Goal: Task Accomplishment & Management: Complete application form

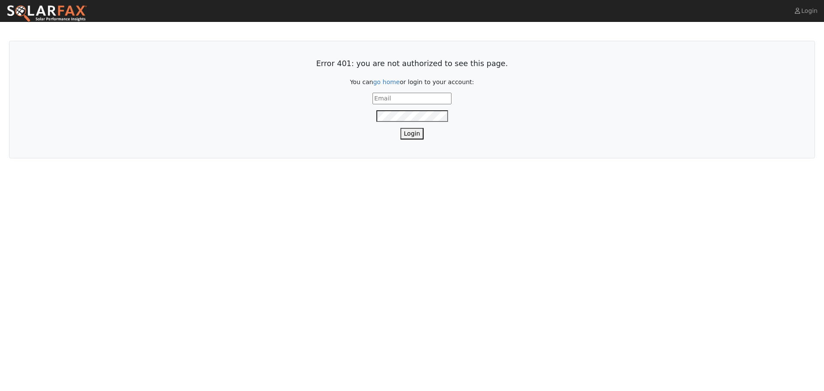
drag, startPoint x: 390, startPoint y: 96, endPoint x: 394, endPoint y: 103, distance: 7.7
click at [389, 96] on input "text" at bounding box center [411, 99] width 79 height 12
type input "pattimurad@att.net"
drag, startPoint x: 427, startPoint y: 97, endPoint x: 299, endPoint y: 97, distance: 128.3
click at [298, 97] on div "pattimurad@att.net" at bounding box center [412, 99] width 778 height 12
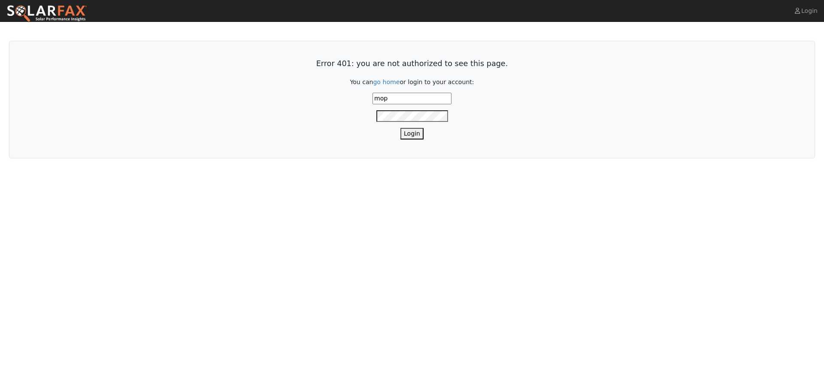
type input "mogas@vitalenergysolar.com"
click at [400, 128] on button "Login" at bounding box center [411, 134] width 23 height 12
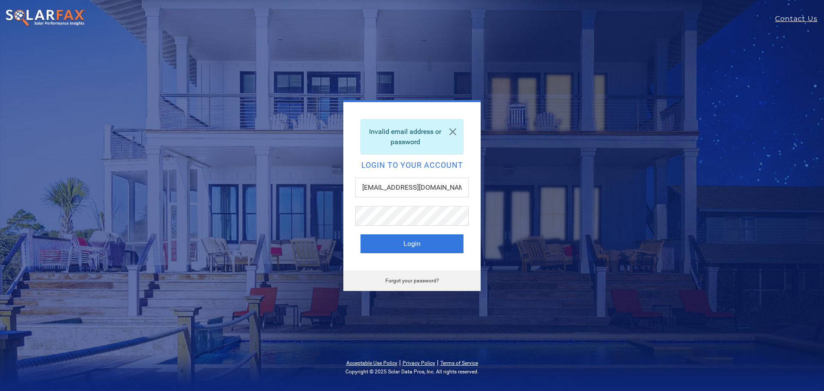
click at [401, 226] on div at bounding box center [411, 220] width 113 height 28
click at [360, 234] on button "Login" at bounding box center [411, 243] width 103 height 19
click at [419, 192] on input "mogas@vitalenergysolar.com" at bounding box center [411, 188] width 113 height 20
click at [453, 133] on link at bounding box center [452, 132] width 21 height 24
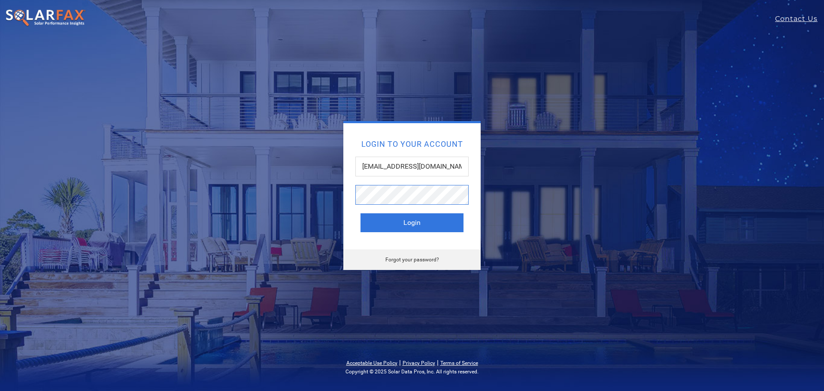
click at [360, 213] on button "Login" at bounding box center [411, 222] width 103 height 19
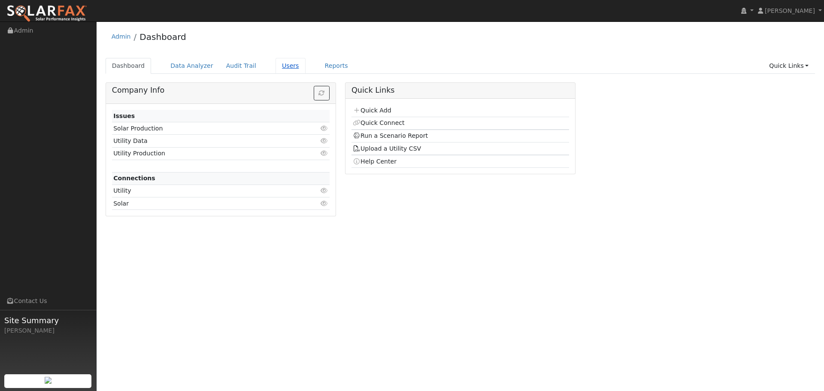
click at [275, 65] on link "Users" at bounding box center [290, 66] width 30 height 16
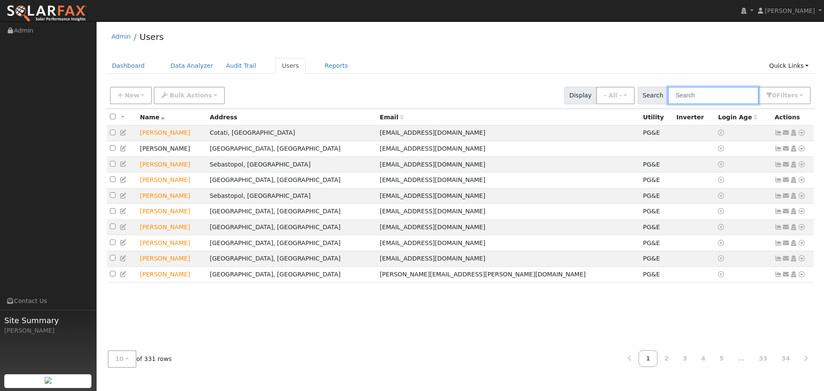
click at [715, 95] on input "text" at bounding box center [712, 96] width 91 height 18
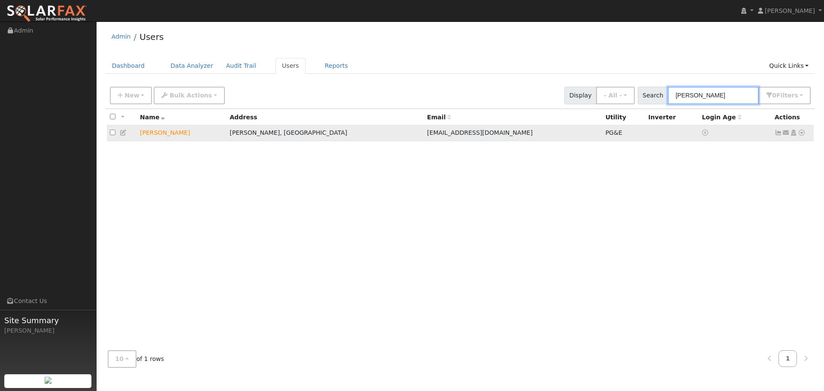
type input "tim main"
click at [797, 133] on icon at bounding box center [801, 133] width 8 height 6
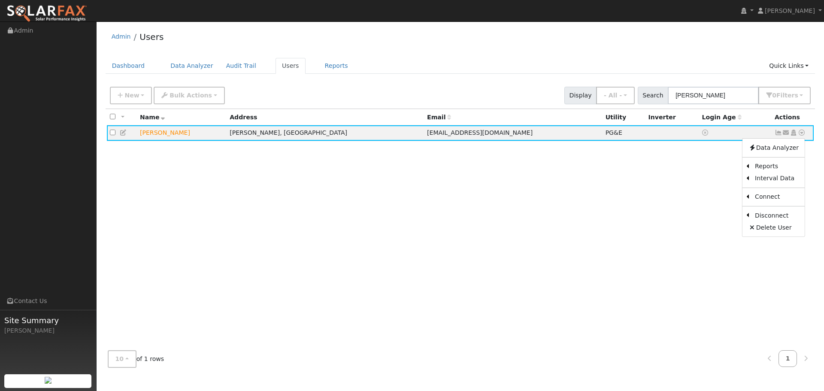
click at [0, 0] on link "Export to CSV" at bounding box center [0, 0] width 0 height 0
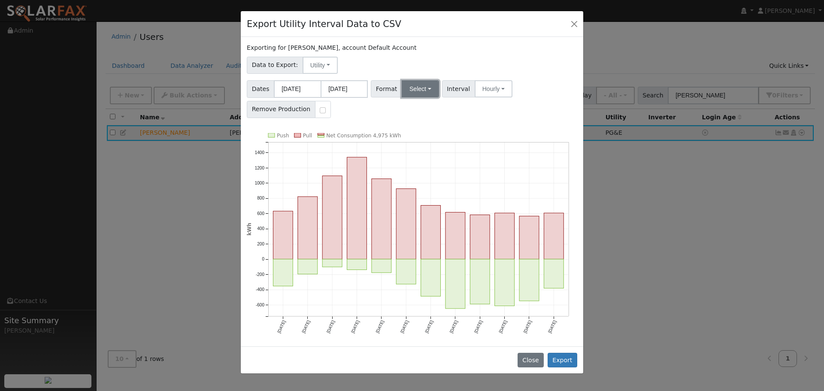
click at [414, 96] on button "Select" at bounding box center [420, 88] width 37 height 17
click at [423, 201] on link "Solargraf" at bounding box center [429, 199] width 61 height 12
click at [565, 363] on button "Export" at bounding box center [562, 360] width 30 height 15
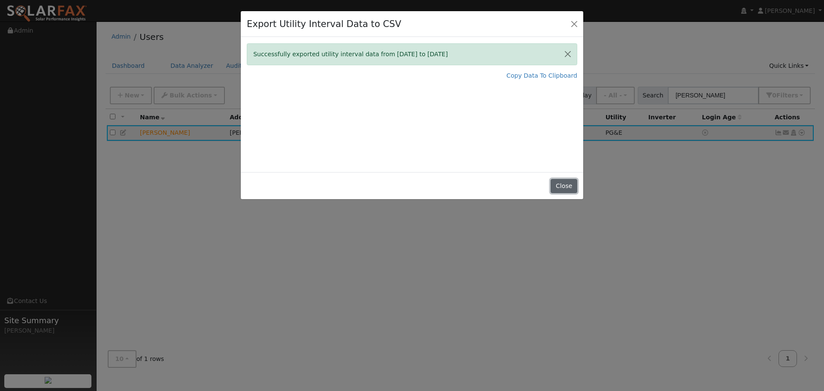
drag, startPoint x: 567, startPoint y: 193, endPoint x: 557, endPoint y: 195, distance: 10.0
click at [563, 194] on div "Close" at bounding box center [412, 185] width 342 height 27
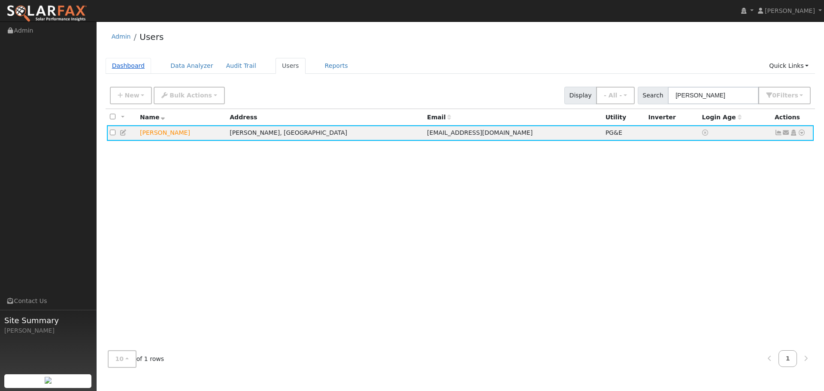
click at [132, 70] on link "Dashboard" at bounding box center [129, 66] width 46 height 16
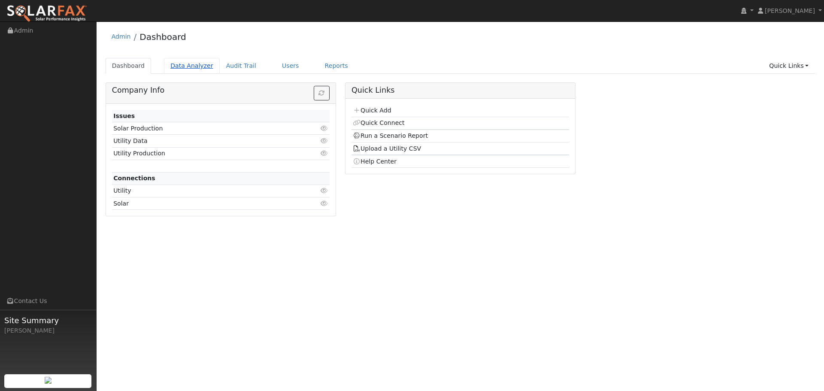
click at [196, 60] on link "Data Analyzer" at bounding box center [192, 66] width 56 height 16
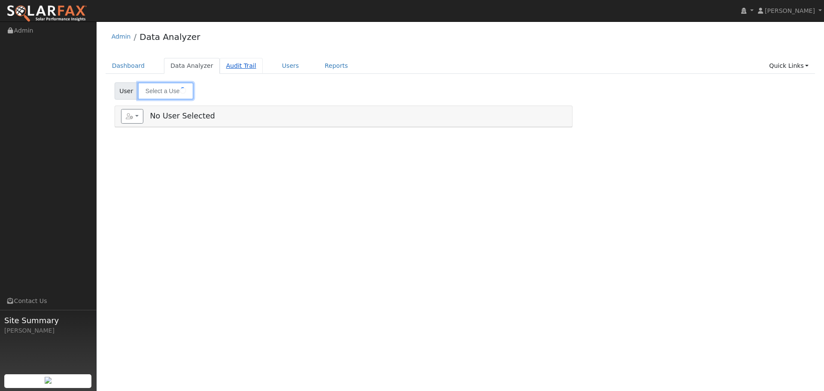
type input "Dera Pozner"
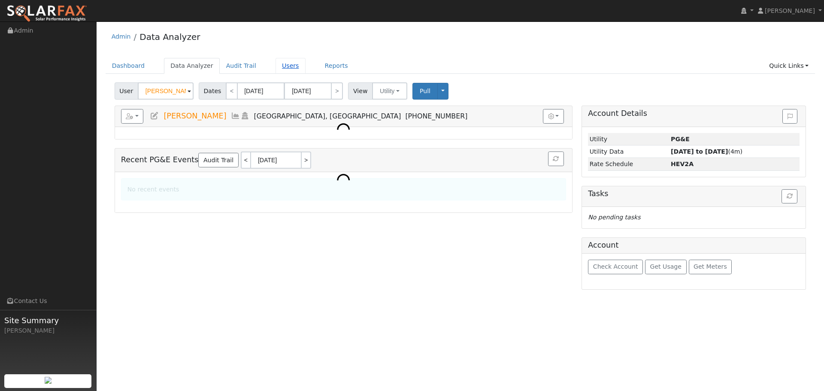
drag, startPoint x: 296, startPoint y: 70, endPoint x: 284, endPoint y: 63, distance: 14.0
click at [294, 69] on ul "Dashboard Data Analyzer Audit Trail Users Reports Quick Links Quick Add Quick C…" at bounding box center [461, 66] width 710 height 16
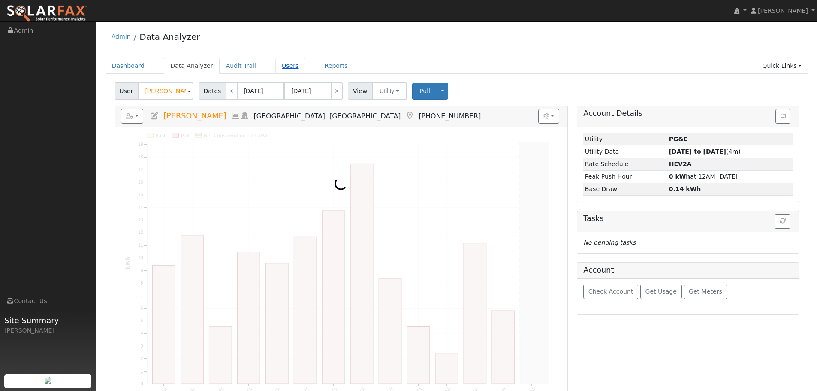
click at [284, 63] on link "Users" at bounding box center [290, 66] width 30 height 16
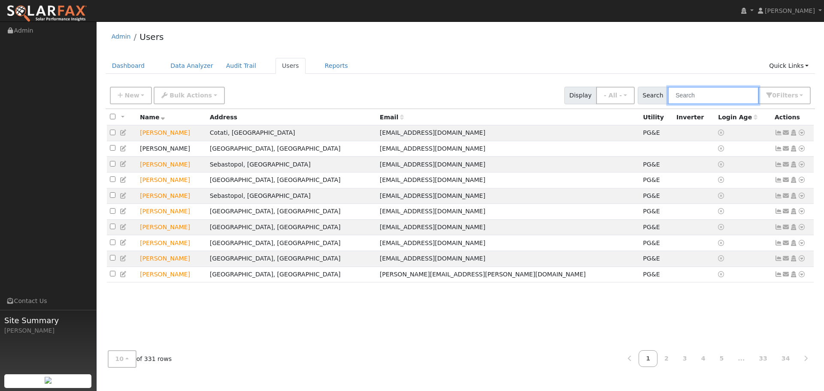
click at [724, 98] on input "text" at bounding box center [712, 96] width 91 height 18
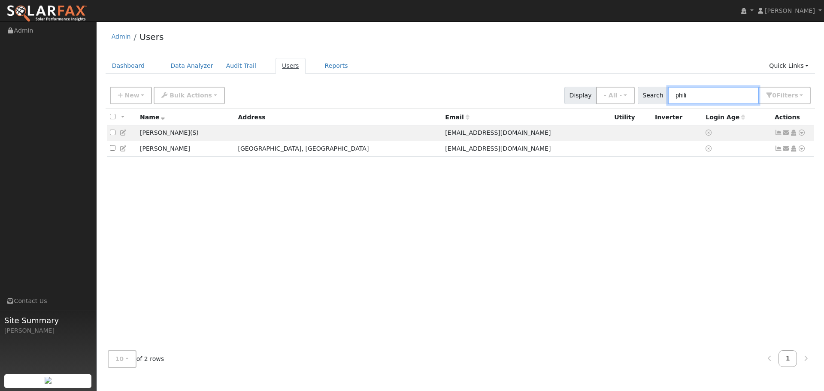
type input "phili"
click at [275, 64] on link "Users" at bounding box center [290, 66] width 30 height 16
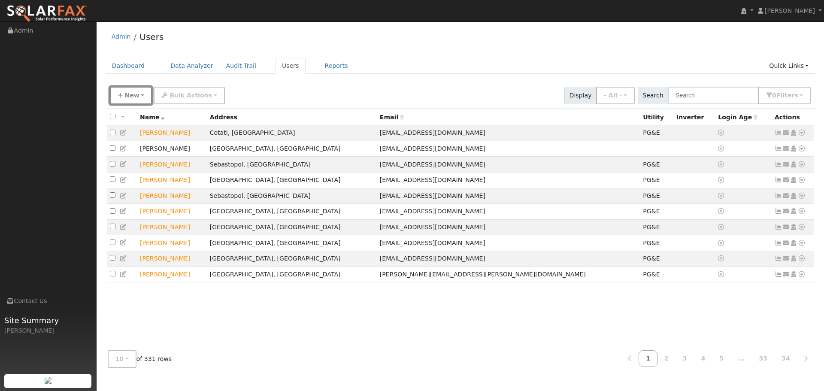
click at [136, 97] on span "New" at bounding box center [131, 95] width 15 height 7
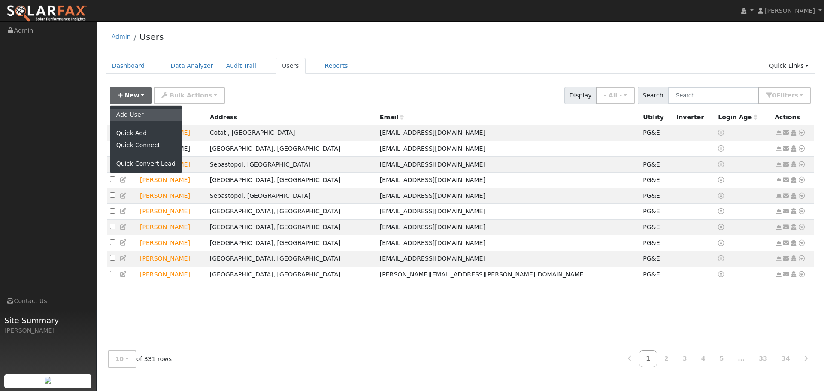
click at [144, 118] on link "Add User" at bounding box center [145, 115] width 71 height 12
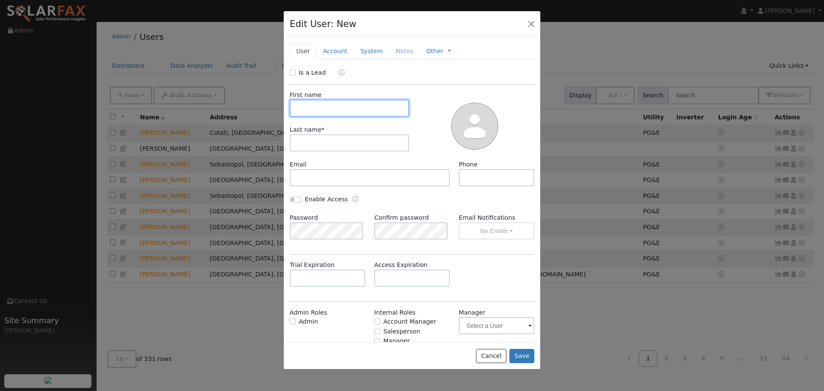
click at [329, 109] on input "text" at bounding box center [349, 108] width 119 height 17
type input "[PERSON_NAME]"
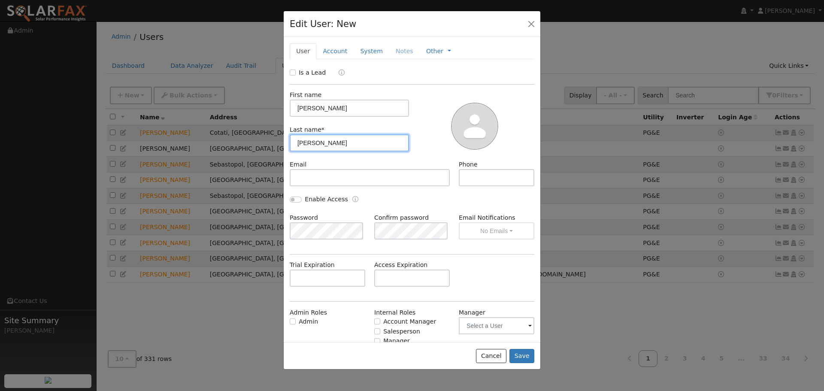
type input "[PERSON_NAME]"
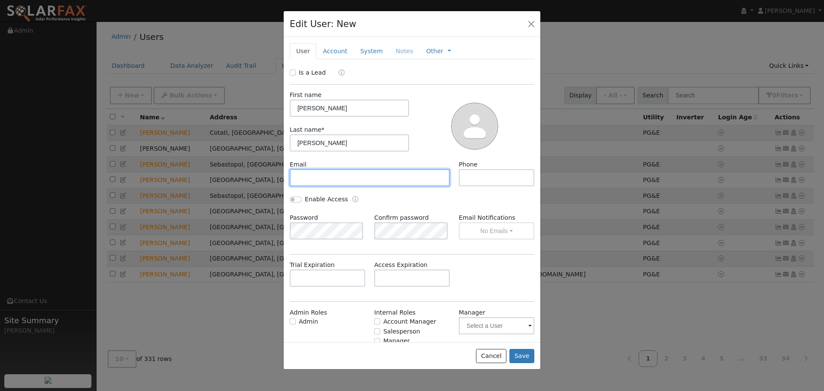
click at [353, 180] on input "text" at bounding box center [370, 177] width 160 height 17
paste input "[PERSON_NAME][EMAIL_ADDRESS][PERSON_NAME][DOMAIN_NAME]"
type input "[PERSON_NAME][EMAIL_ADDRESS][PERSON_NAME][DOMAIN_NAME]"
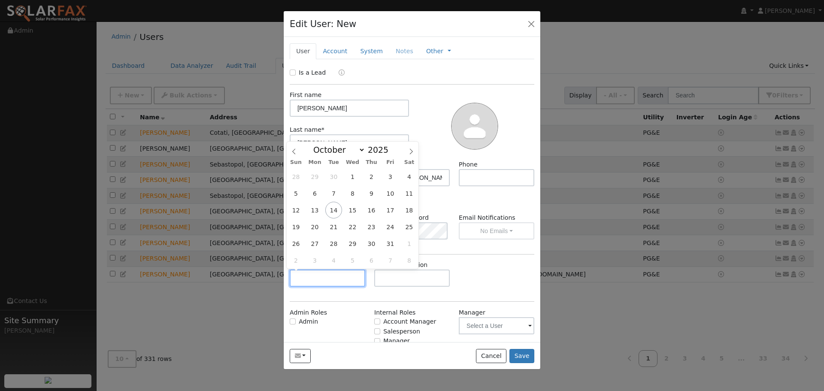
click at [327, 275] on input "text" at bounding box center [327, 277] width 75 height 17
click at [343, 153] on select "January February March April May June July August September October November De…" at bounding box center [337, 150] width 56 height 10
select select "10"
click at [316, 145] on select "January February March April May June July August September October November De…" at bounding box center [337, 150] width 56 height 10
click at [368, 245] on span "27" at bounding box center [371, 243] width 17 height 17
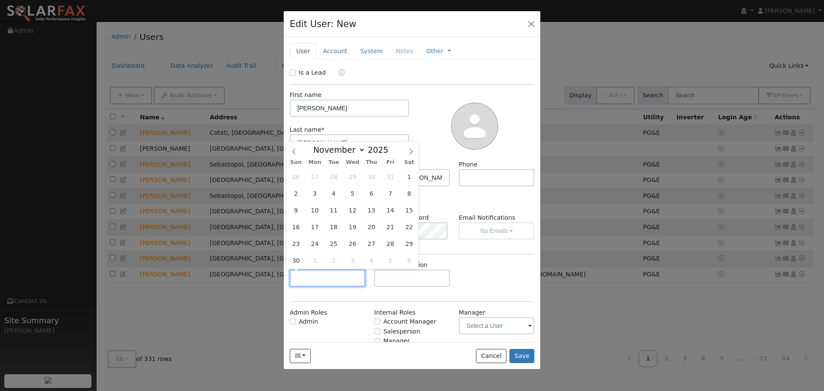
type input "[DATE]"
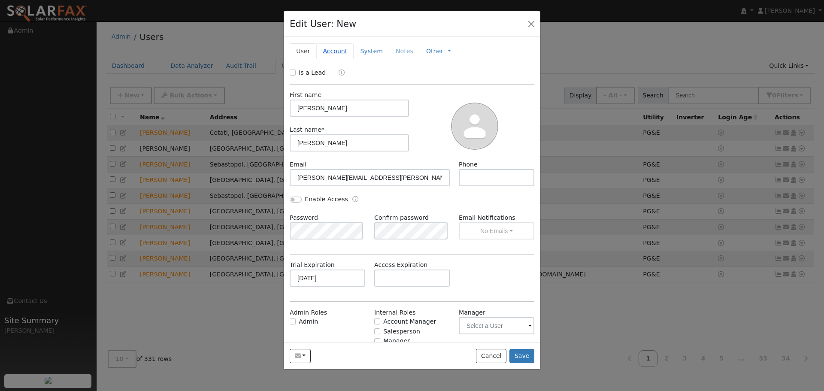
click at [337, 51] on link "Account" at bounding box center [334, 51] width 37 height 16
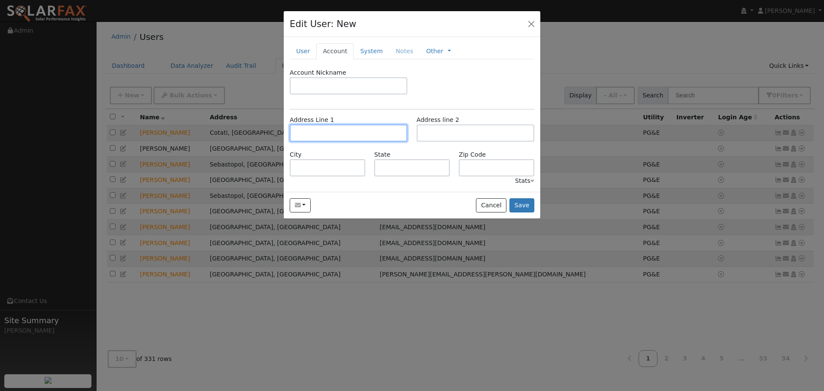
click at [318, 127] on input "text" at bounding box center [349, 132] width 118 height 17
click at [319, 136] on input "text" at bounding box center [349, 132] width 118 height 17
paste input "[STREET_ADDRESS]"
type input "[STREET_ADDRESS]"
type input "Santa [PERSON_NAME]"
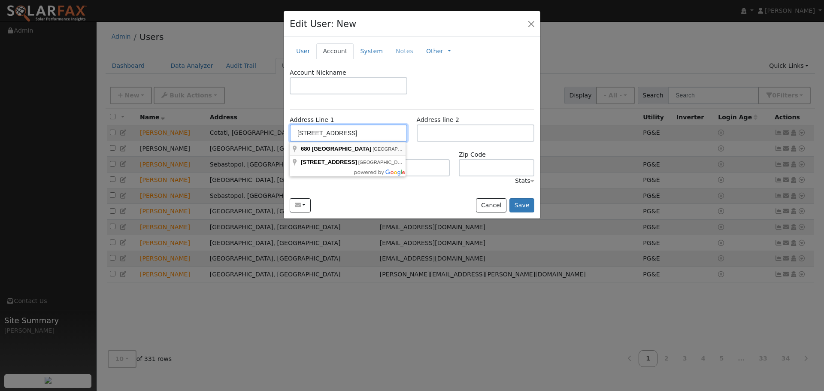
type input "CA"
type input "95401"
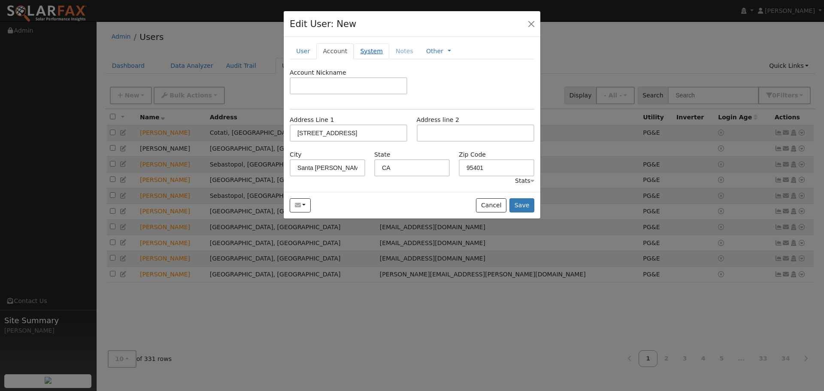
click at [365, 49] on link "System" at bounding box center [371, 51] width 36 height 16
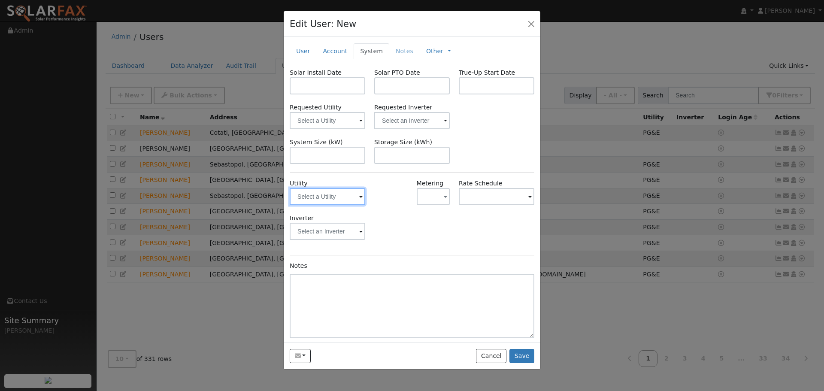
click at [359, 199] on div at bounding box center [327, 196] width 75 height 17
click at [359, 197] on span at bounding box center [360, 197] width 3 height 10
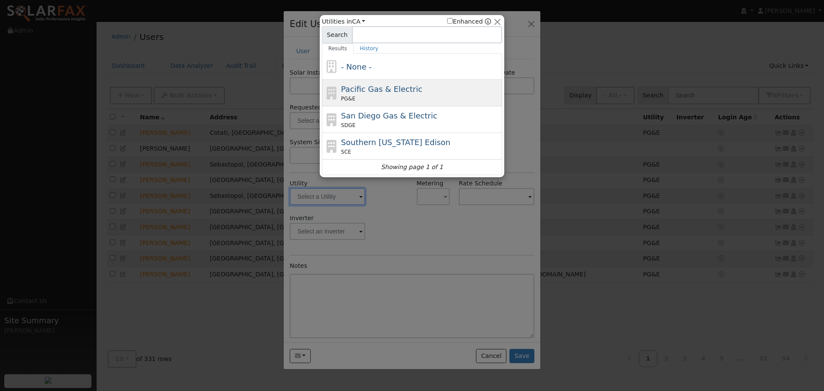
click at [341, 93] on span "Pacific Gas & Electric" at bounding box center [381, 89] width 81 height 9
type input "PG&E"
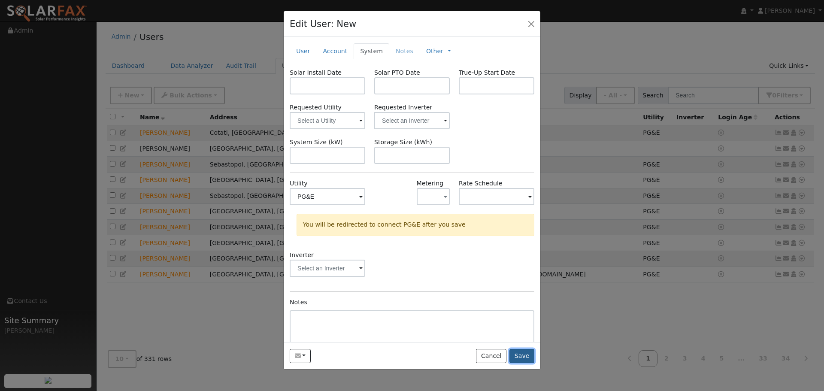
click at [527, 357] on button "Save" at bounding box center [521, 356] width 25 height 15
